Goal: Task Accomplishment & Management: Use online tool/utility

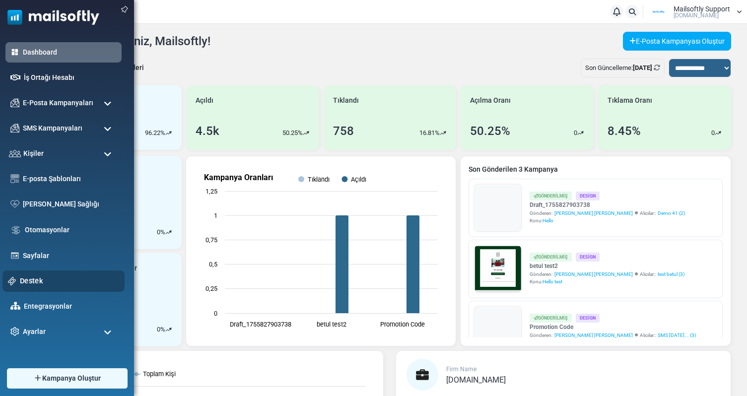
click at [40, 276] on link "Destek" at bounding box center [69, 281] width 99 height 11
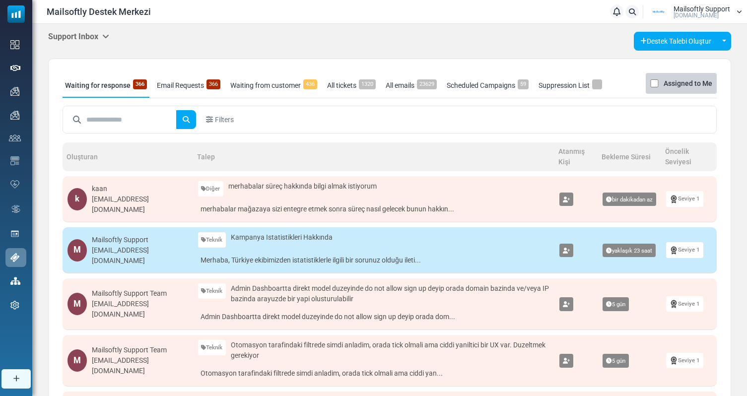
scroll to position [23, 0]
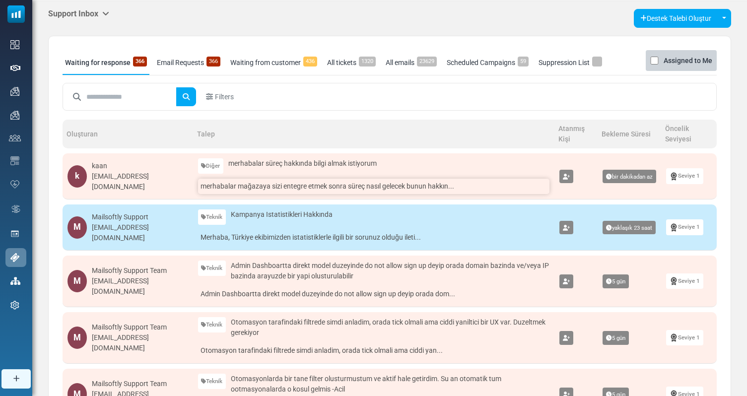
click at [301, 191] on link "merhabalar mağazaya sizi entegre etmek sonra süreç nasıl gelecek bunun hakkın..." at bounding box center [374, 186] width 352 height 15
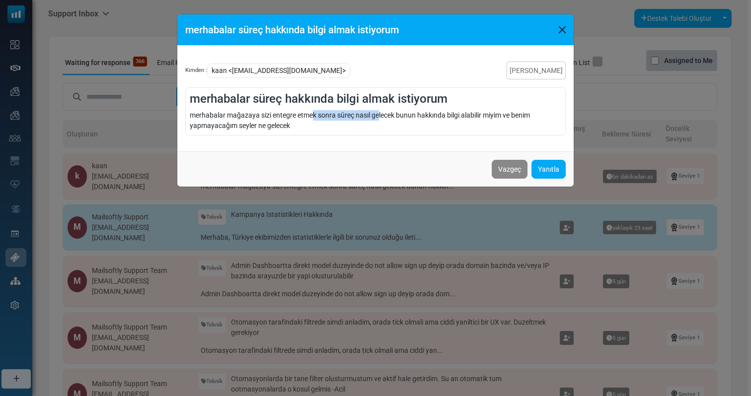
drag, startPoint x: 311, startPoint y: 113, endPoint x: 380, endPoint y: 114, distance: 68.5
click at [380, 114] on div "merhabalar mağazaya sizi entegre etmek sonra süreç nasıl gelecek bunun hakkında…" at bounding box center [375, 120] width 371 height 21
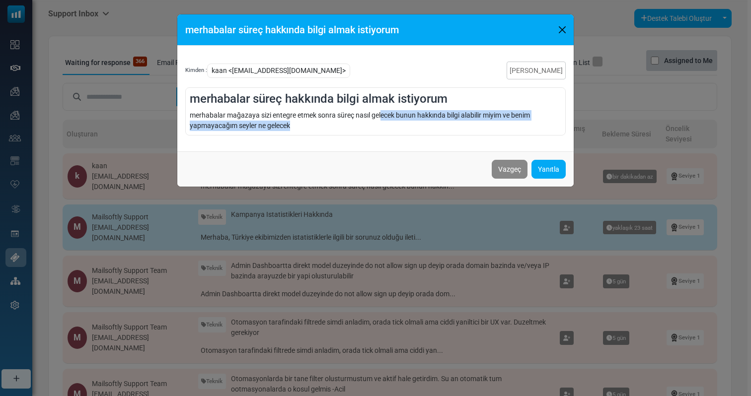
drag, startPoint x: 380, startPoint y: 127, endPoint x: 383, endPoint y: 115, distance: 11.7
click at [383, 115] on div "merhabalar mağazaya sizi entegre etmek sonra süreç nasıl gelecek bunun hakkında…" at bounding box center [375, 120] width 371 height 21
drag, startPoint x: 383, startPoint y: 115, endPoint x: 430, endPoint y: 118, distance: 47.2
click at [430, 118] on div "merhabalar mağazaya sizi entegre etmek sonra süreç nasıl gelecek bunun hakkında…" at bounding box center [375, 120] width 371 height 21
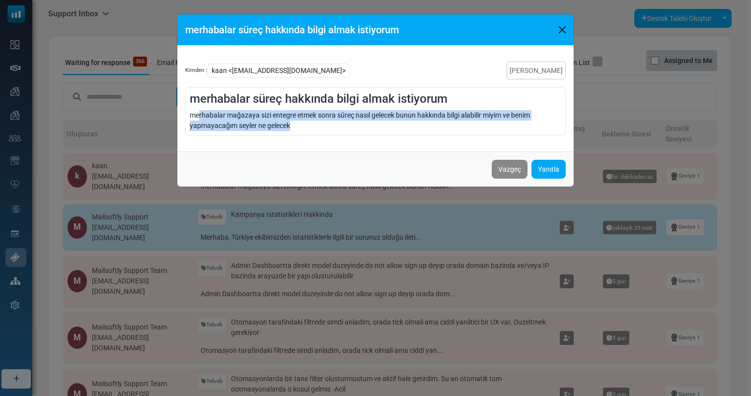
drag, startPoint x: 320, startPoint y: 128, endPoint x: 198, endPoint y: 112, distance: 122.7
click at [198, 112] on div "merhabalar mağazaya sizi entegre etmek sonra süreç nasıl gelecek bunun hakkında…" at bounding box center [375, 120] width 371 height 21
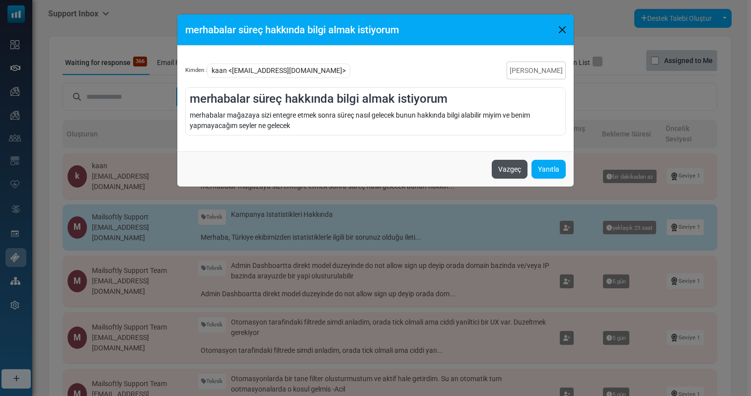
click at [504, 168] on button "Vazgeç" at bounding box center [510, 169] width 36 height 19
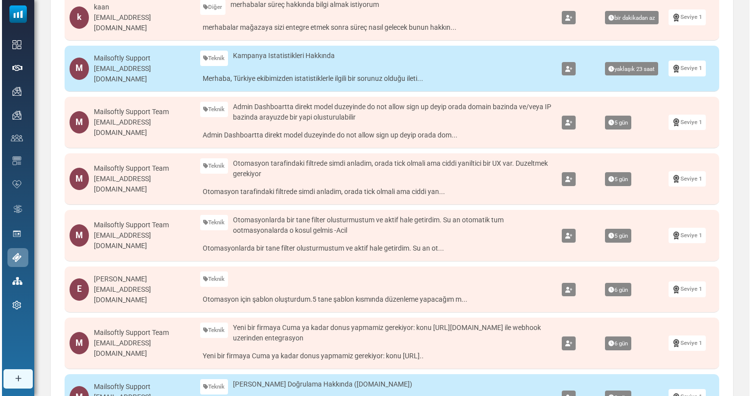
scroll to position [181, 0]
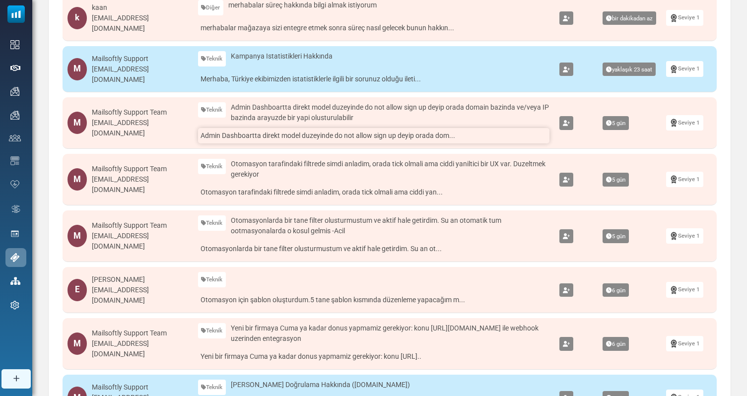
click at [367, 137] on link "Admin Dashboartta direkt model duzeyinde do not allow sign up deyip orada dom..." at bounding box center [374, 135] width 352 height 15
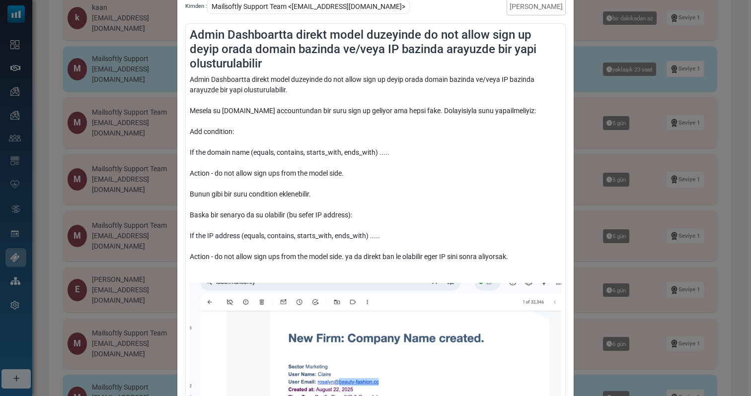
scroll to position [93, 0]
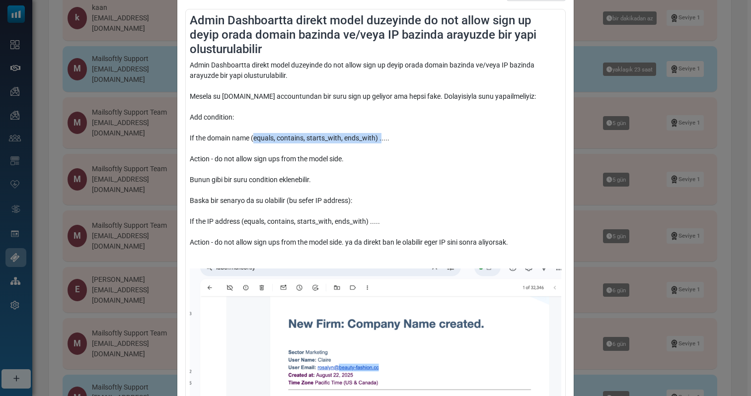
drag, startPoint x: 251, startPoint y: 139, endPoint x: 380, endPoint y: 139, distance: 129.1
click at [380, 139] on div "Admin Dashboartta direkt model duzeyinde do not allow sign up deyip orada domai…" at bounding box center [375, 298] width 371 height 476
drag, startPoint x: 391, startPoint y: 139, endPoint x: 249, endPoint y: 138, distance: 141.5
click at [249, 138] on div "Admin Dashboartta direkt model duzeyinde do not allow sign up deyip orada domai…" at bounding box center [375, 298] width 371 height 476
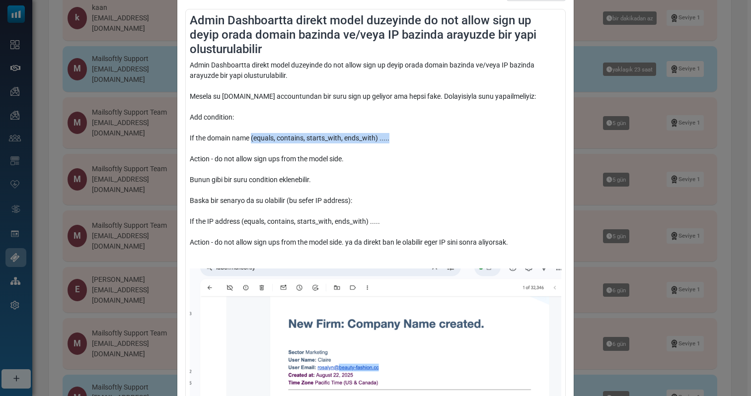
drag, startPoint x: 249, startPoint y: 138, endPoint x: 386, endPoint y: 139, distance: 136.6
click at [386, 139] on div "Admin Dashboartta direkt model duzeyinde do not allow sign up deyip orada domai…" at bounding box center [375, 298] width 371 height 476
drag, startPoint x: 386, startPoint y: 139, endPoint x: 242, endPoint y: 137, distance: 144.0
click at [242, 137] on div "Admin Dashboartta direkt model duzeyinde do not allow sign up deyip orada domai…" at bounding box center [375, 298] width 371 height 476
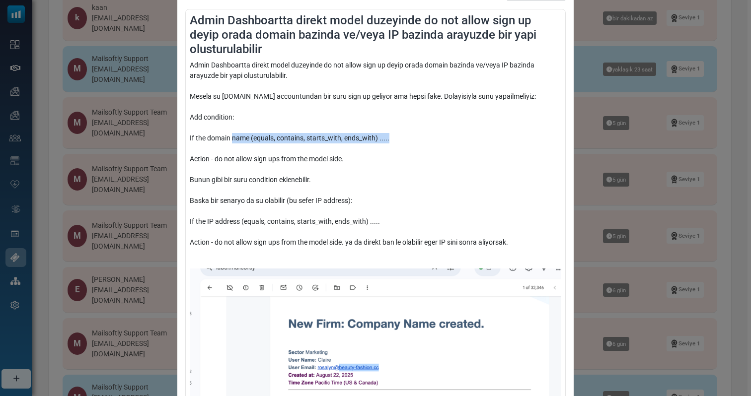
click at [242, 137] on div "Admin Dashboartta direkt model duzeyinde do not allow sign up deyip orada domai…" at bounding box center [375, 298] width 371 height 476
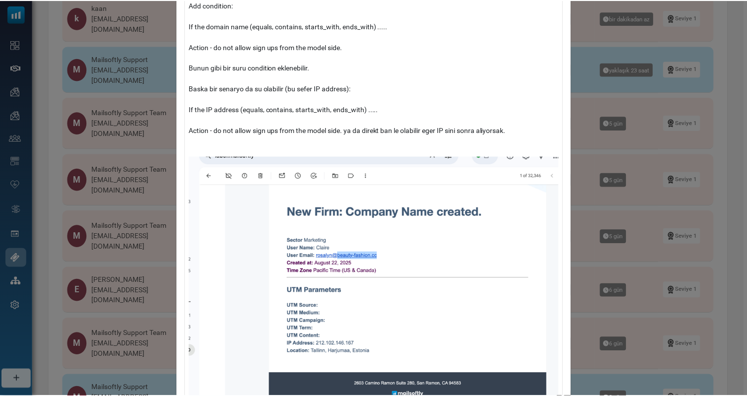
scroll to position [219, 0]
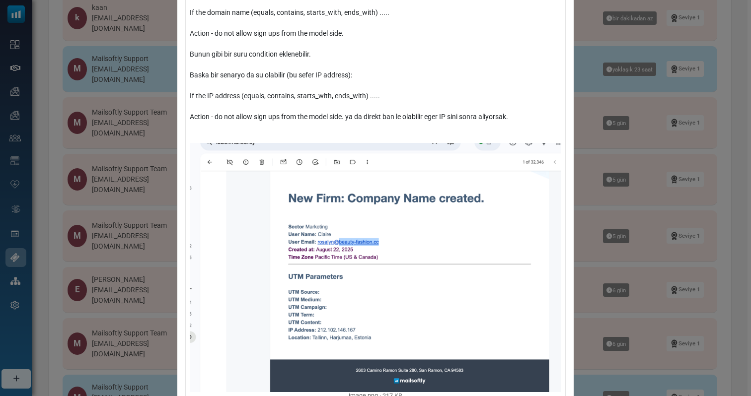
click at [526, 117] on div "Admin Dashboartta direkt model duzeyinde do not allow sign up deyip orada domai…" at bounding box center [375, 172] width 371 height 476
click at [585, 119] on div "Admin Dashboartta direkt model duzeyinde do not allow sign up deyip orada domai…" at bounding box center [375, 198] width 751 height 396
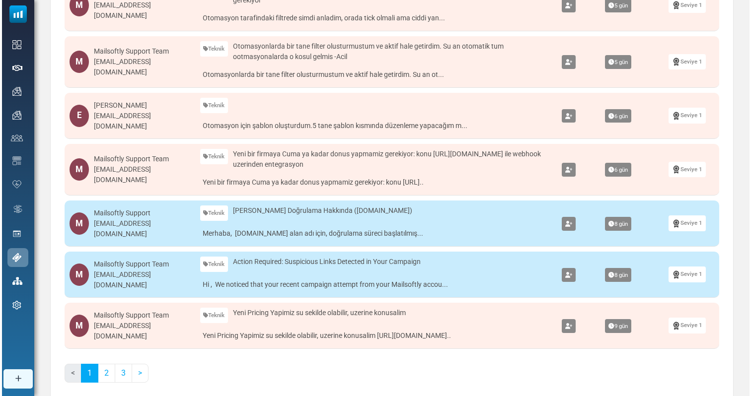
scroll to position [370, 0]
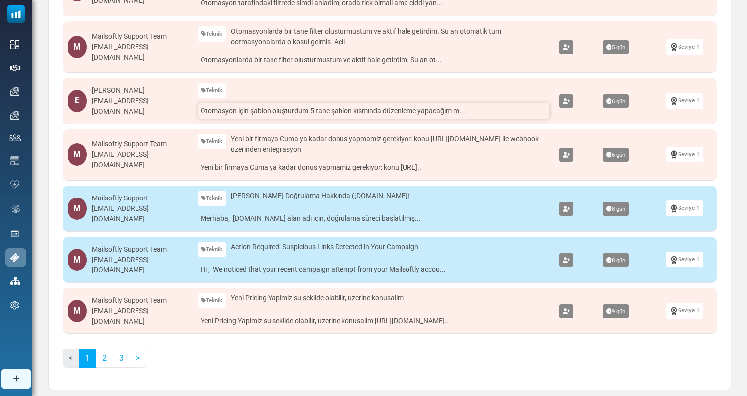
click at [279, 103] on link "Otomasyon için şablon oluşturdum.5 tane şablon kısmında düzenleme yapacağım m..." at bounding box center [374, 110] width 352 height 15
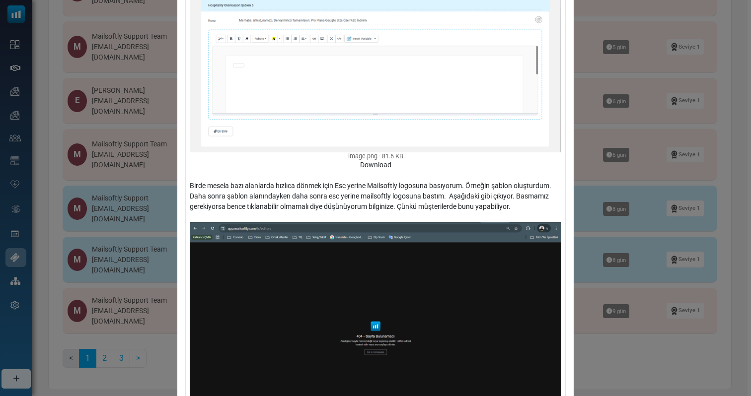
scroll to position [871, 0]
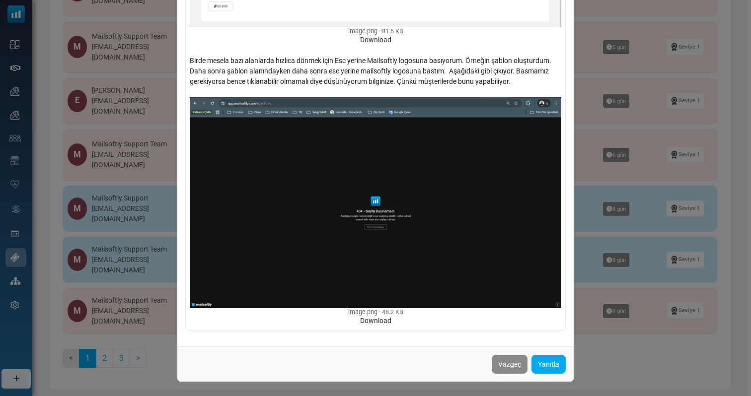
click at [606, 270] on div "Kimden : Esma Turan <esma.turan@mailsoftlymail.com> Talebi Kapat Otomasyon için…" at bounding box center [375, 198] width 751 height 396
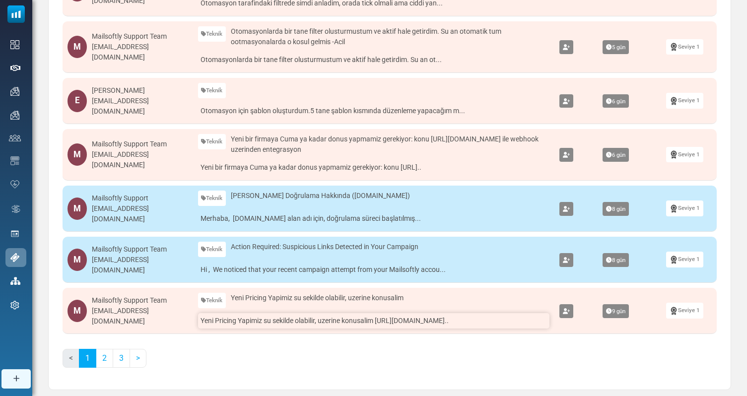
click at [380, 328] on link "Yeni Pricing Yapimiz su sekilde olabilir, uzerine konusalim https://docs.goo..." at bounding box center [374, 320] width 352 height 15
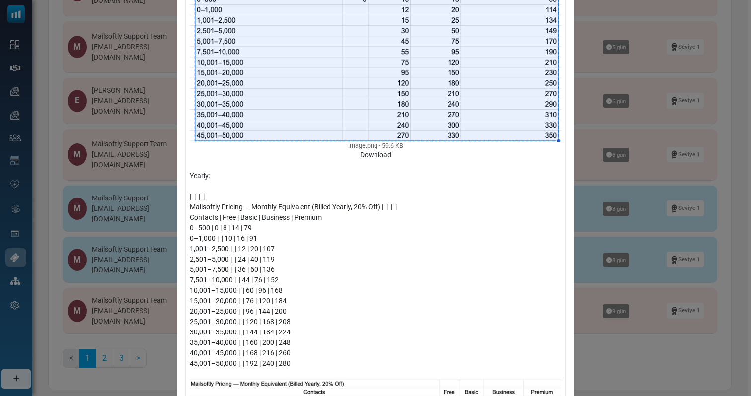
scroll to position [384, 0]
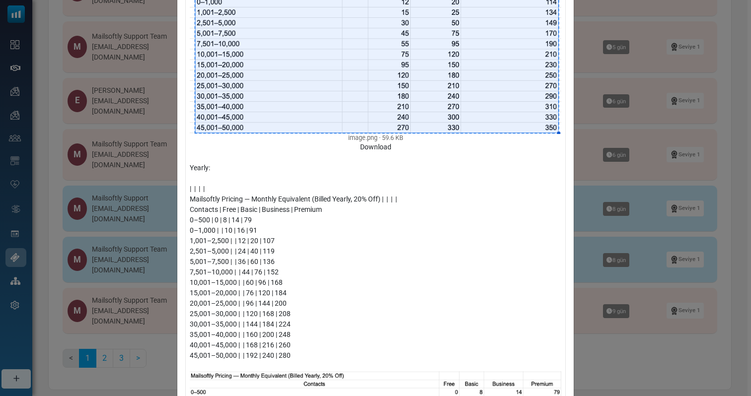
click at [631, 209] on div "Yeni Pricing Yapimiz su sekilde olabilir, uzerine konusalim Kimden : Mailsoftly…" at bounding box center [375, 198] width 751 height 396
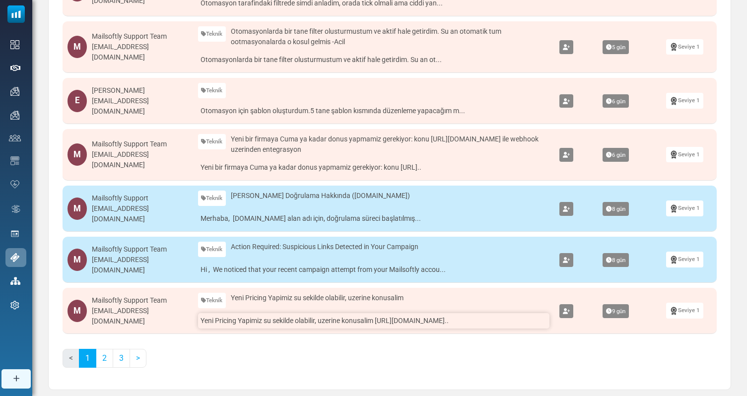
click at [269, 323] on link "Yeni Pricing Yapimiz su sekilde olabilir, uzerine konusalim https://docs.goo..." at bounding box center [374, 320] width 352 height 15
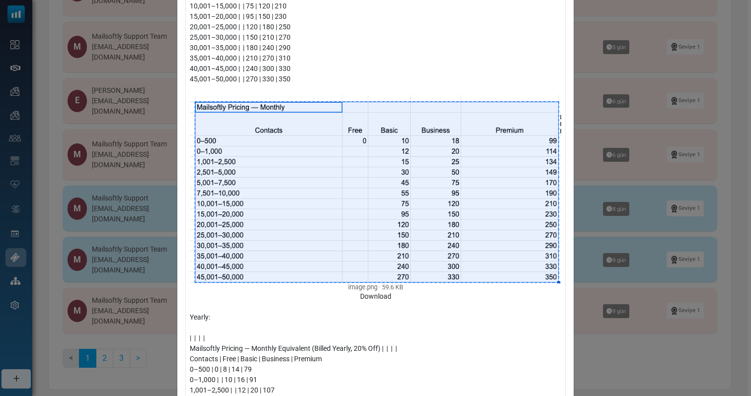
scroll to position [618, 0]
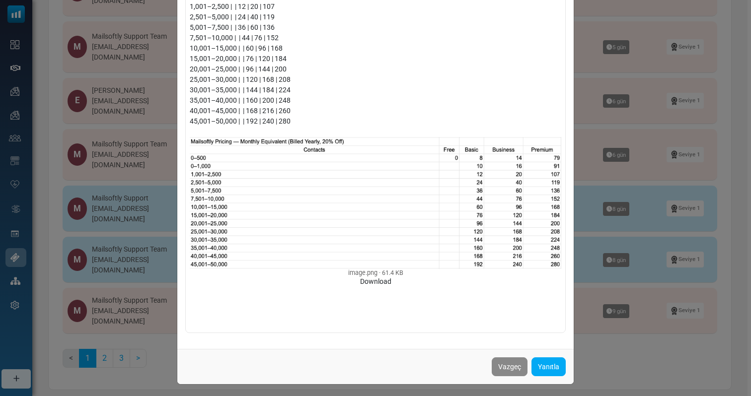
click at [608, 282] on div "Yeni Pricing Yapimiz su sekilde olabilir, uzerine konusalim Kimden : Mailsoftly…" at bounding box center [375, 198] width 751 height 396
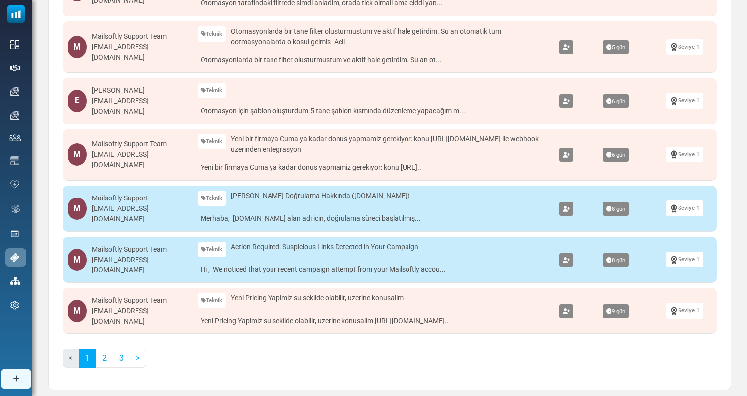
click at [566, 315] on link at bounding box center [567, 311] width 14 height 14
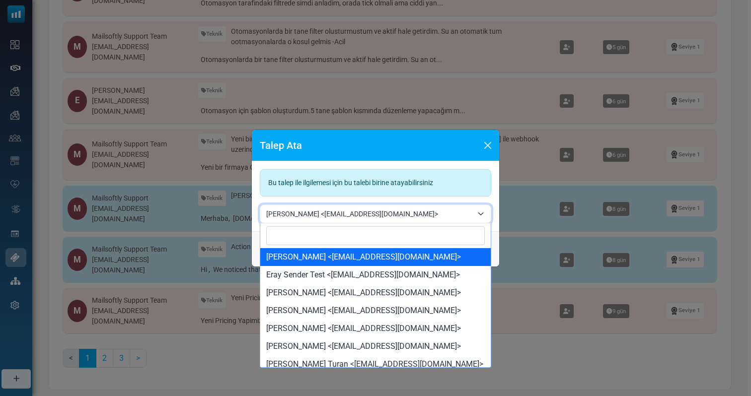
click at [314, 210] on span "Hanna <hanna@mailsoftly.com>" at bounding box center [369, 214] width 207 height 12
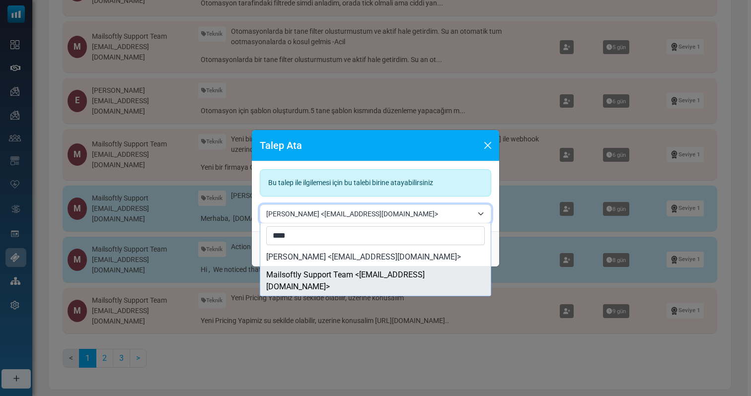
type input "****"
select select "***"
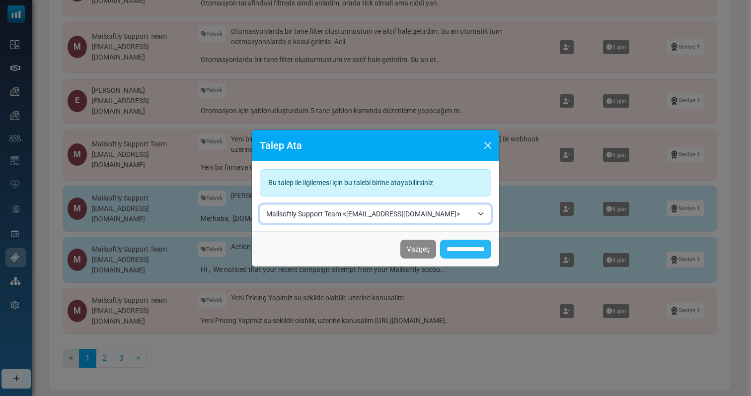
click at [487, 250] on input "**********" at bounding box center [465, 249] width 51 height 19
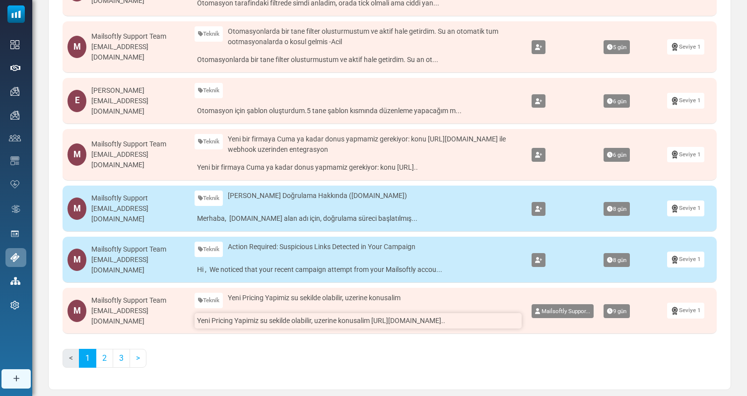
click at [258, 318] on link "Yeni Pricing Yapimiz su sekilde olabilir, uzerine konusalim https://docs.goo..." at bounding box center [358, 320] width 327 height 15
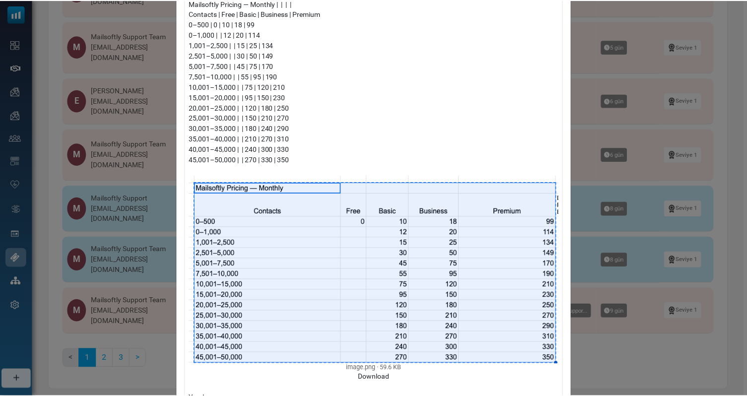
scroll to position [0, 0]
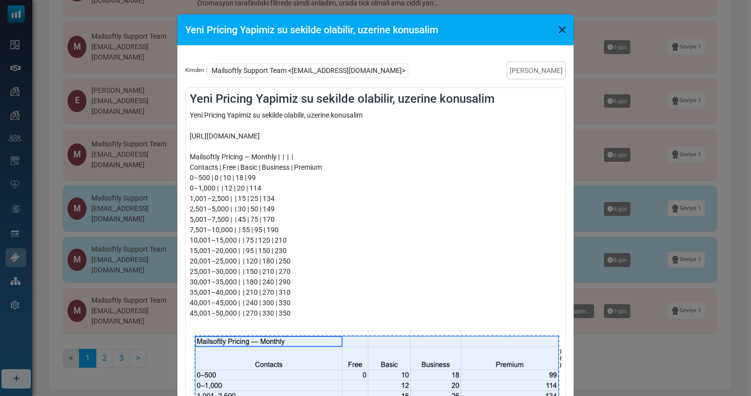
click at [280, 135] on div "Yeni Pricing Yapimiz su sekilde olabilir, uzerine konusalim https://docs.google…" at bounding box center [375, 131] width 371 height 42
click at [589, 187] on div "Yeni Pricing Yapimiz su sekilde olabilir, uzerine konusalim Kimden : Mailsoftly…" at bounding box center [375, 198] width 751 height 396
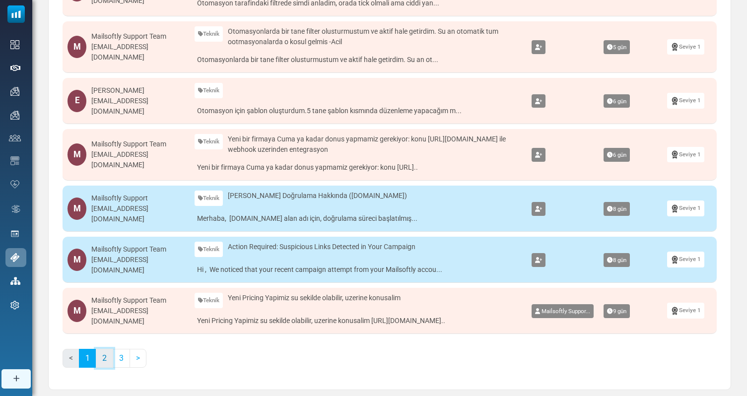
click at [110, 363] on link "2" at bounding box center [104, 358] width 17 height 19
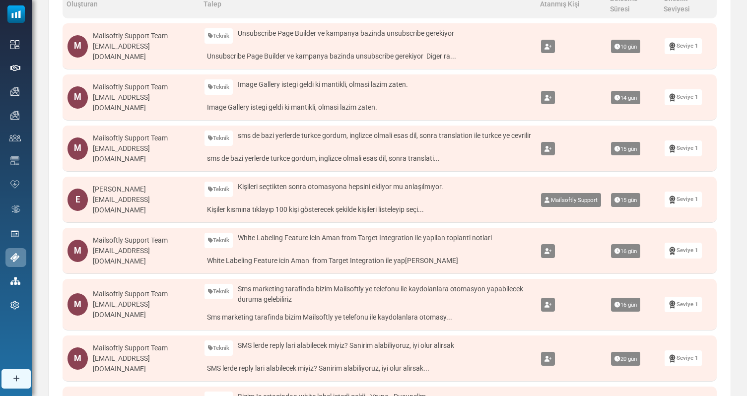
scroll to position [173, 0]
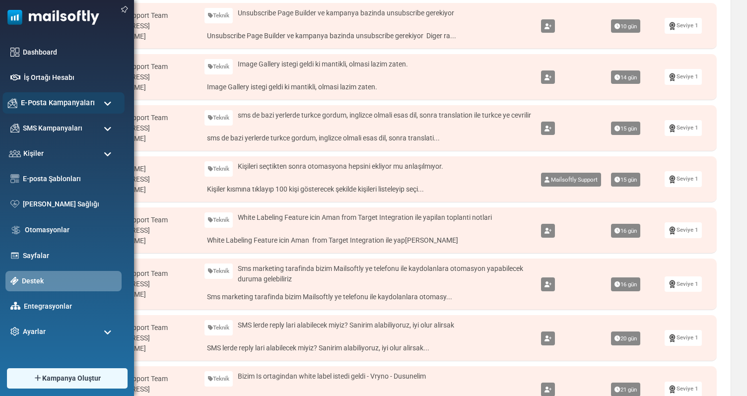
click at [88, 110] on div "E-Posta Kampanyaları" at bounding box center [63, 102] width 122 height 21
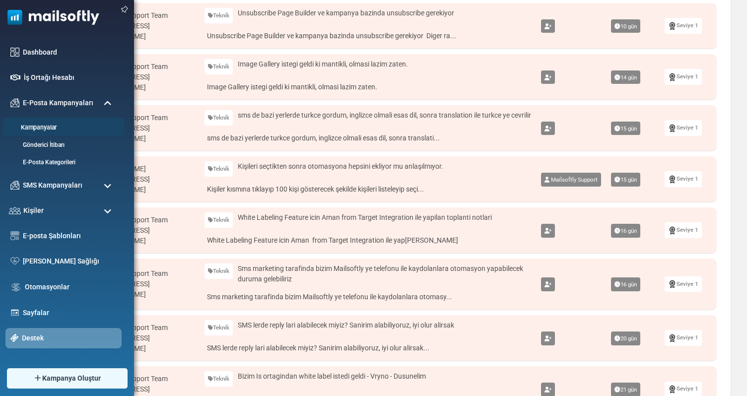
click at [43, 123] on link "Kampanyalar" at bounding box center [61, 127] width 119 height 9
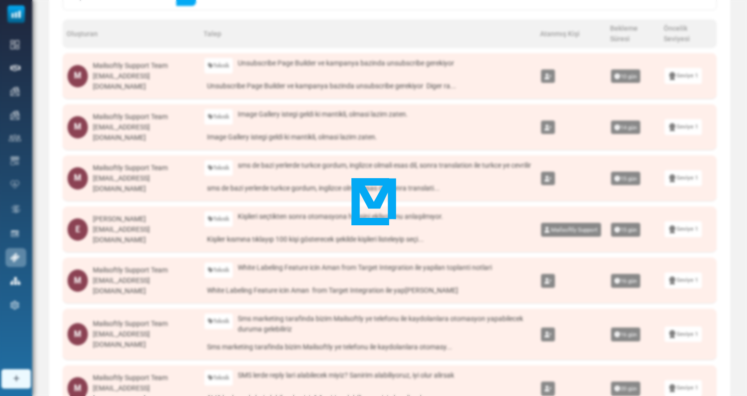
scroll to position [0, 0]
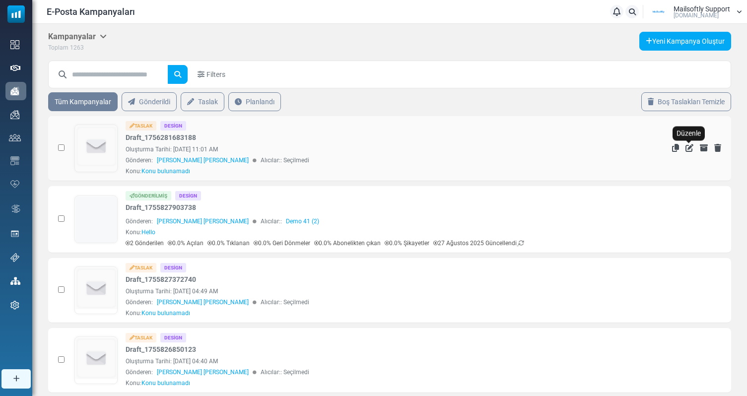
click at [688, 148] on icon "Düzenle" at bounding box center [690, 148] width 8 height 8
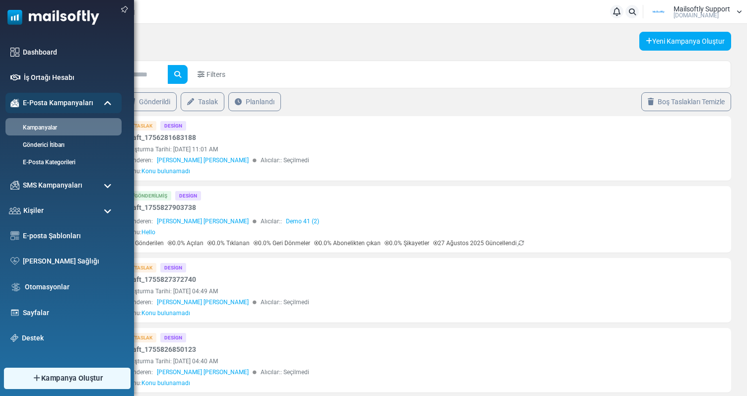
click at [41, 383] on link "Kampanya Oluştur" at bounding box center [66, 378] width 127 height 21
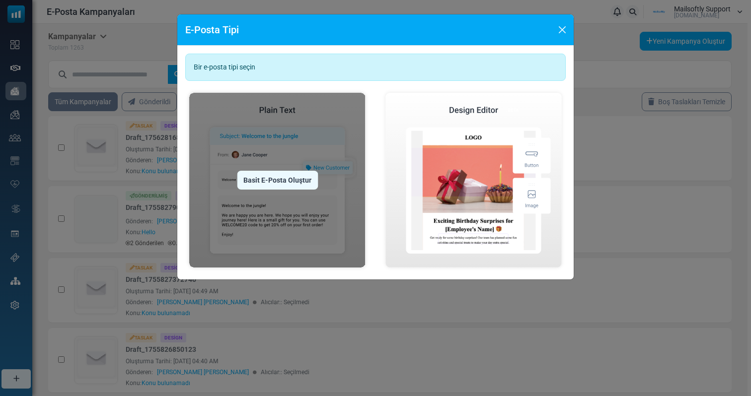
click at [264, 195] on img at bounding box center [277, 180] width 184 height 183
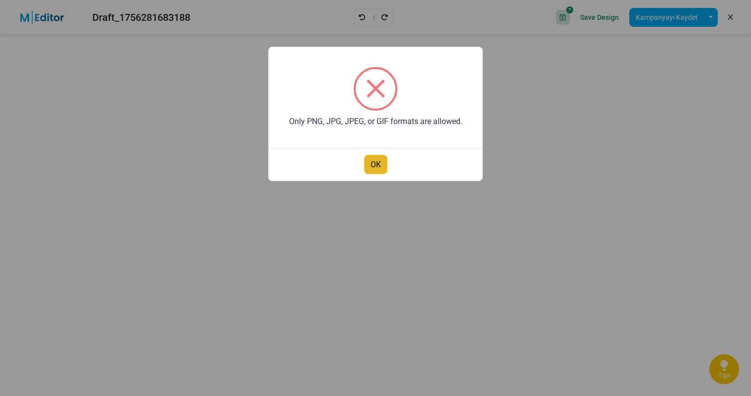
click at [366, 164] on button "OK" at bounding box center [375, 164] width 23 height 19
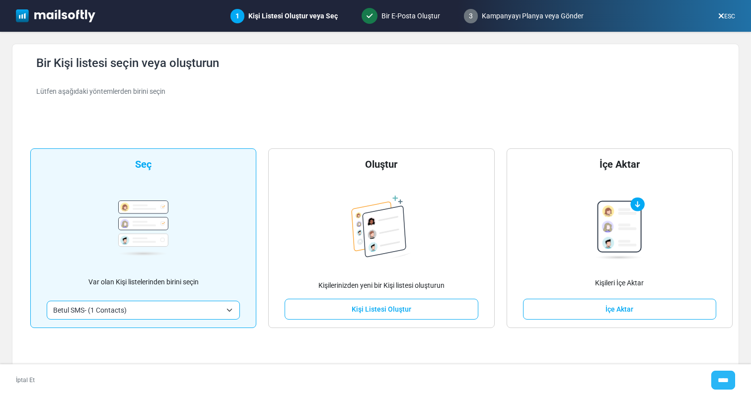
click at [721, 378] on input "****" at bounding box center [723, 380] width 24 height 19
type input "*****"
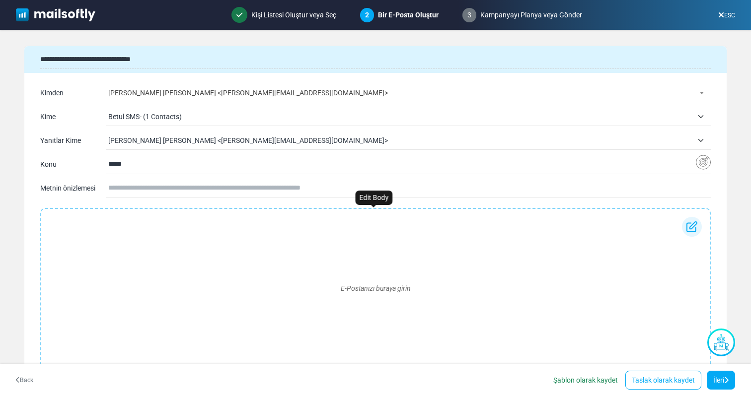
click at [366, 303] on div "E-Postanızı buraya girin" at bounding box center [375, 288] width 653 height 143
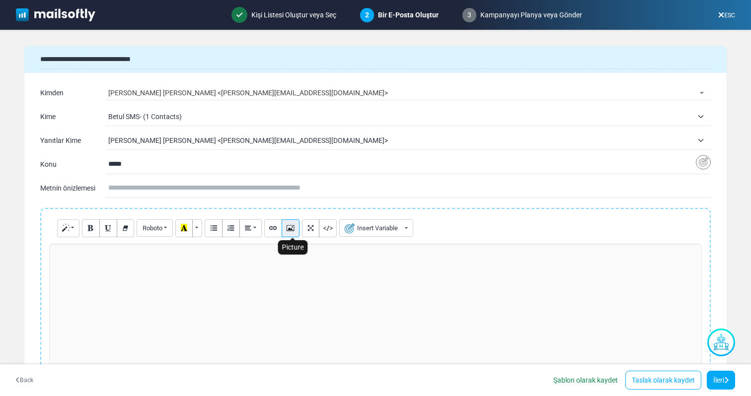
click at [291, 227] on icon "Picture" at bounding box center [290, 227] width 6 height 7
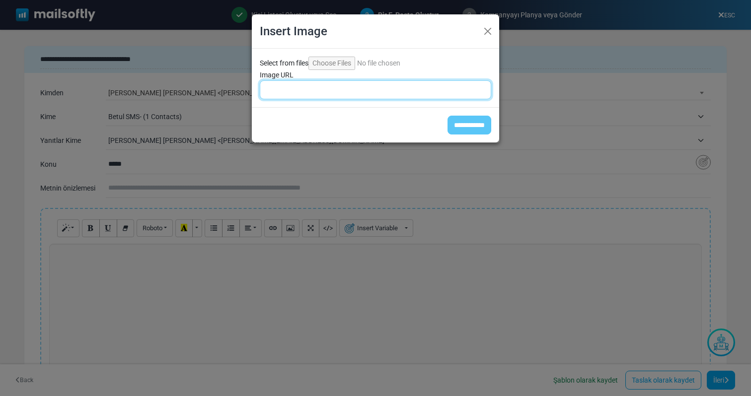
paste input "**********"
type input "**********"
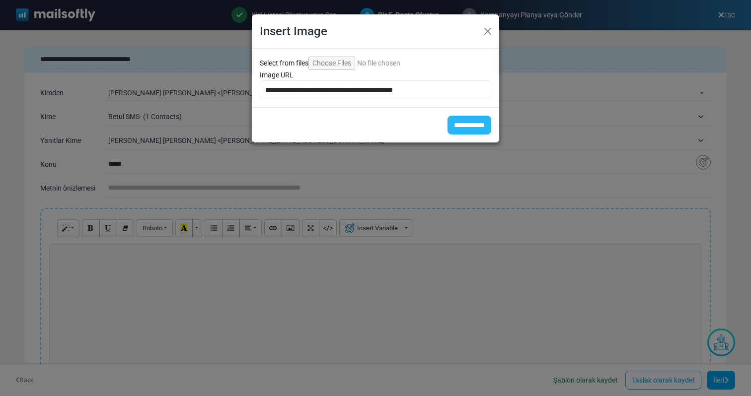
click at [457, 125] on input "**********" at bounding box center [469, 125] width 44 height 19
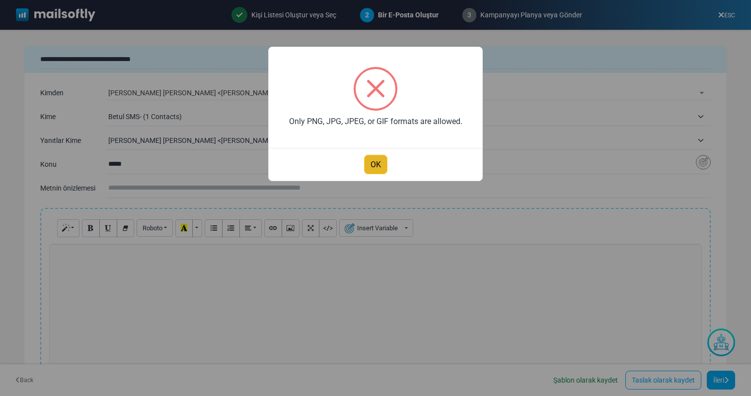
click at [375, 168] on button "OK" at bounding box center [375, 164] width 23 height 19
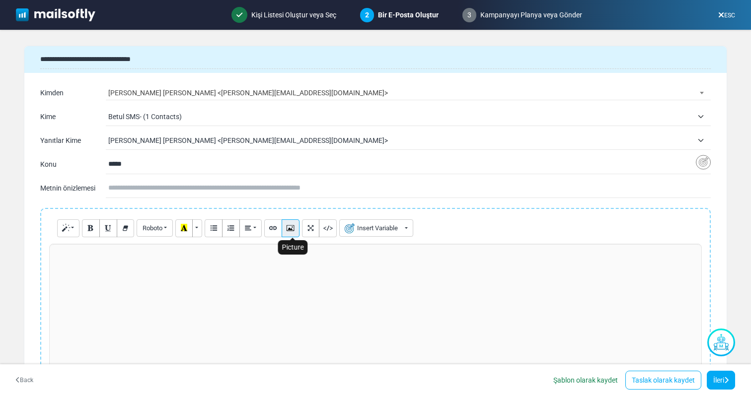
click at [293, 229] on icon "Picture" at bounding box center [290, 227] width 6 height 7
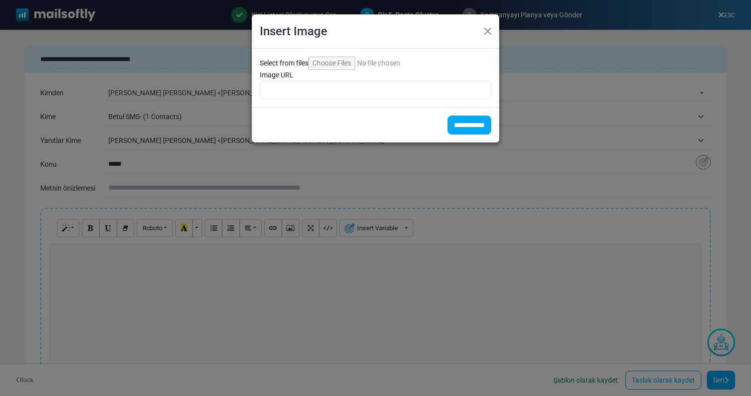
click at [334, 65] on input "Select from files" at bounding box center [375, 63] width 135 height 13
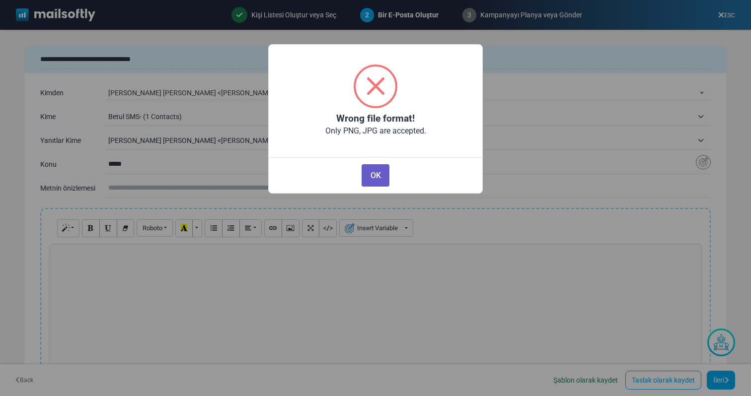
click at [367, 173] on button "OK" at bounding box center [376, 175] width 28 height 22
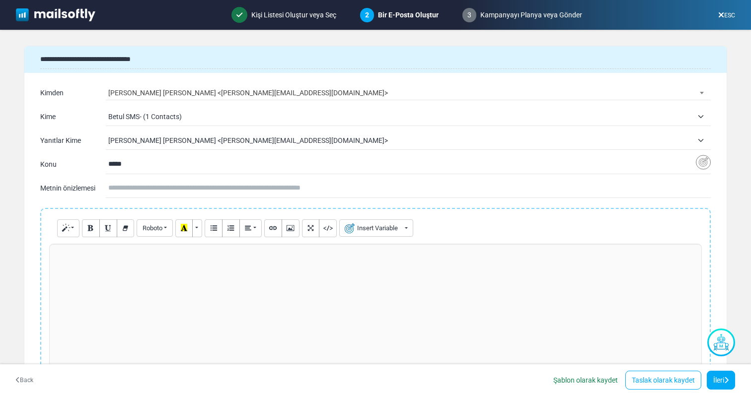
click at [728, 17] on link "ESC" at bounding box center [726, 15] width 17 height 7
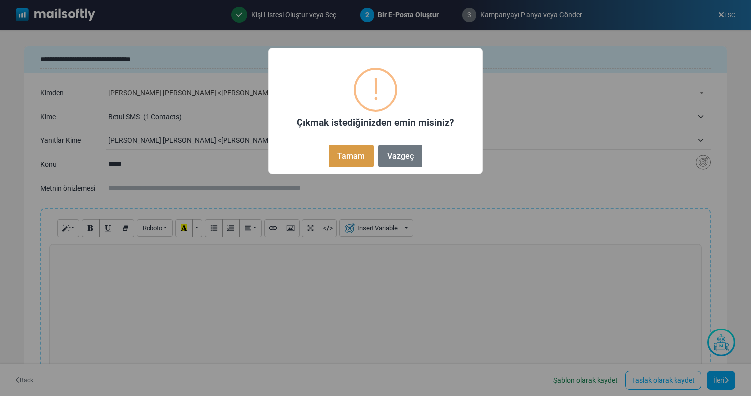
click at [352, 157] on button "Tamam" at bounding box center [351, 156] width 45 height 22
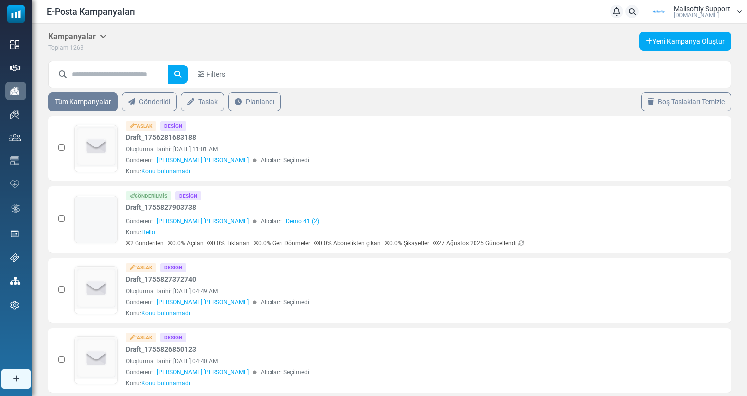
click at [555, 37] on div "Kampanyalar Kampanyalar E-posta Şablonları Arşivlenmiş Kampanya Takvimi Toplam …" at bounding box center [389, 42] width 683 height 21
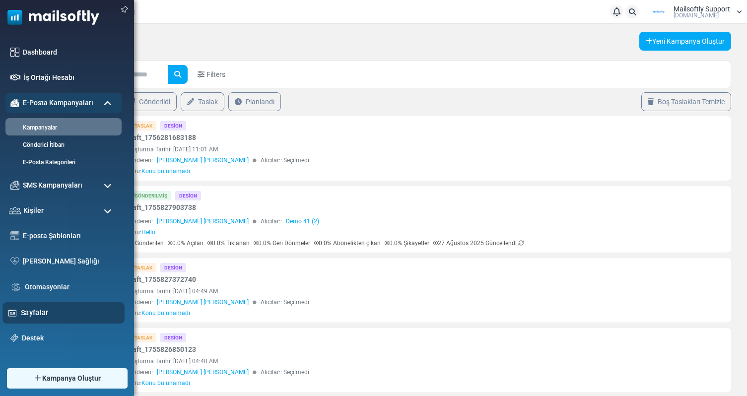
click at [32, 310] on link "Sayfalar" at bounding box center [70, 312] width 98 height 11
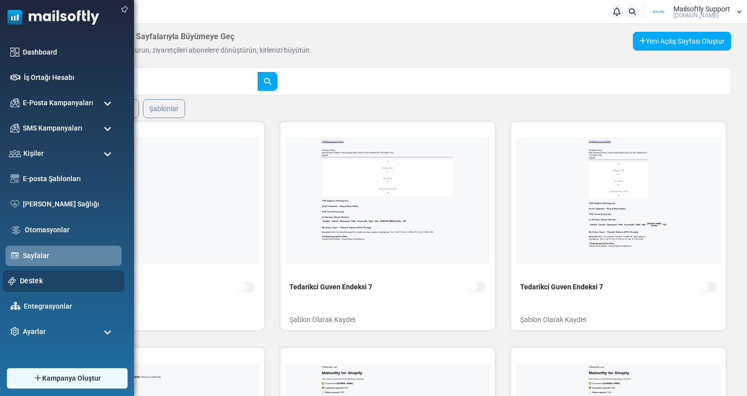
click at [34, 281] on link "Destek" at bounding box center [69, 281] width 99 height 11
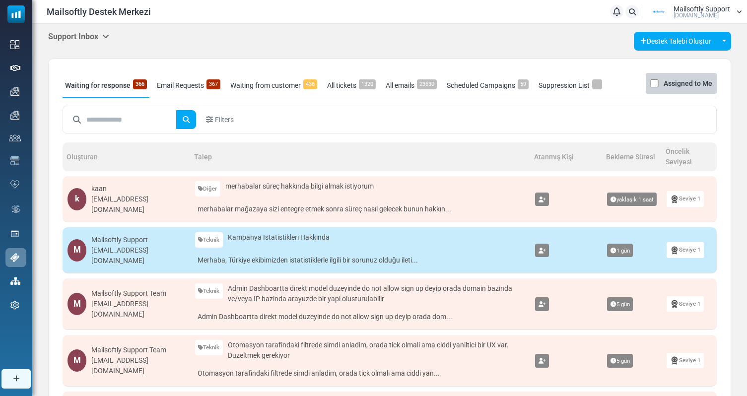
click at [224, 110] on div "Filters" at bounding box center [390, 119] width 646 height 19
click at [217, 120] on span "Filters" at bounding box center [224, 120] width 19 height 10
